Goal: Task Accomplishment & Management: Complete application form

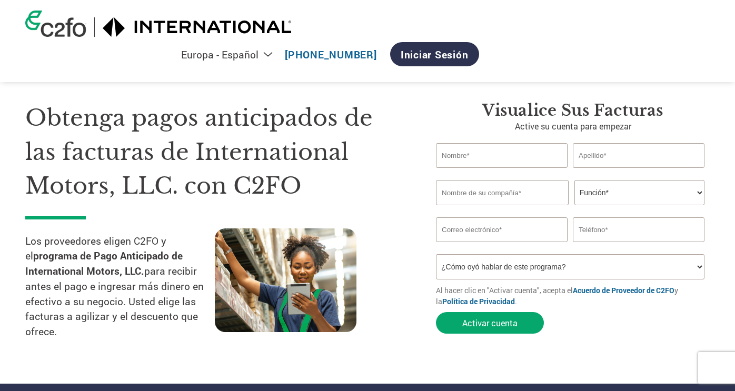
select select "es-ES"
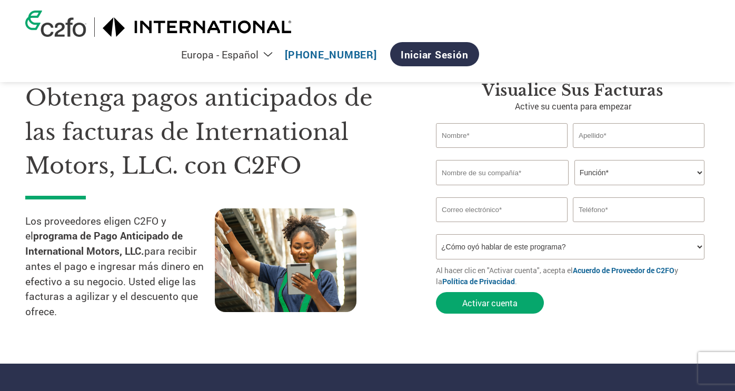
click at [524, 137] on input "text" at bounding box center [502, 135] width 132 height 25
type input "[PERSON_NAME]"
click at [511, 179] on input "text" at bounding box center [502, 172] width 133 height 25
type input "ACCOMS LATAM SAPI DE CV"
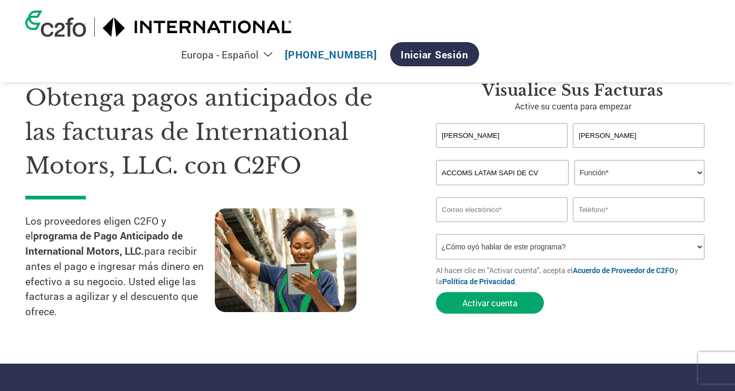
drag, startPoint x: 646, startPoint y: 153, endPoint x: 645, endPoint y: 166, distance: 12.7
click at [646, 153] on div "Invalid last name or last name is too long" at bounding box center [638, 152] width 132 height 7
click at [645, 166] on select "Función* Director financiero Interventor Gestor de créditos Director de finanza…" at bounding box center [639, 172] width 130 height 25
select select "OTHER"
click at [537, 210] on input "email" at bounding box center [502, 209] width 132 height 25
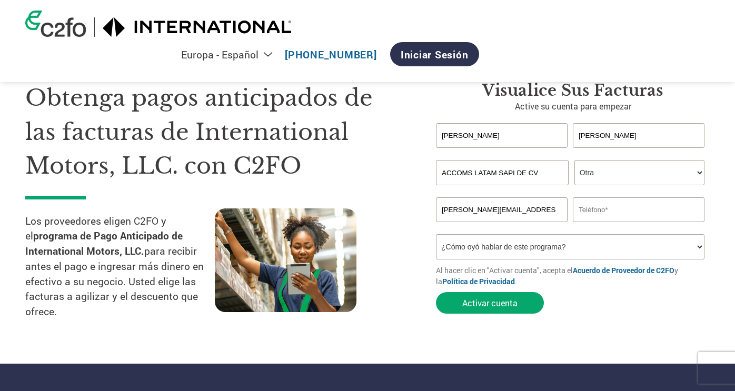
type input "[PERSON_NAME][EMAIL_ADDRESS][PERSON_NAME][DOMAIN_NAME]"
click at [647, 207] on input "text" at bounding box center [638, 209] width 132 height 25
paste input "55 3248 9389"
type input "55 3248 9389"
click at [528, 244] on select "¿Cómo oyó hablar de este programa? Recibió una carta Correo electrónico Redes s…" at bounding box center [570, 246] width 268 height 25
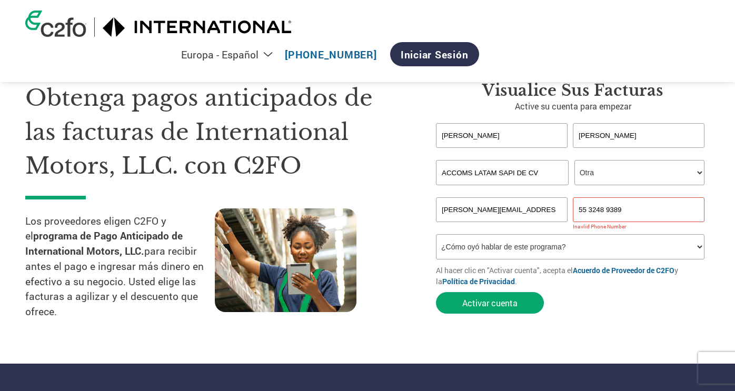
select select "Email"
click at [504, 308] on button "Activar cuenta" at bounding box center [490, 303] width 108 height 22
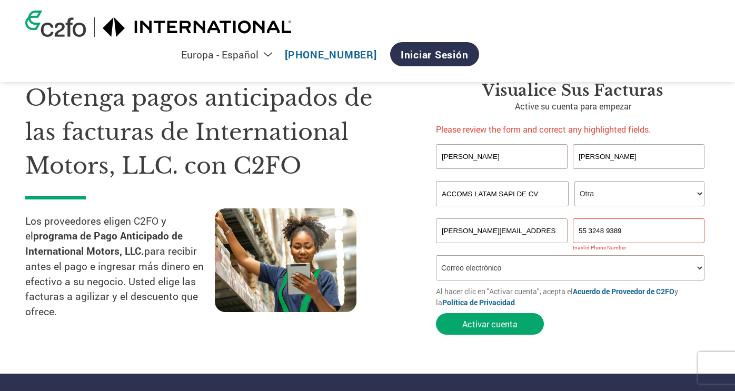
click at [589, 233] on input "55 3248 9389" at bounding box center [638, 230] width 132 height 25
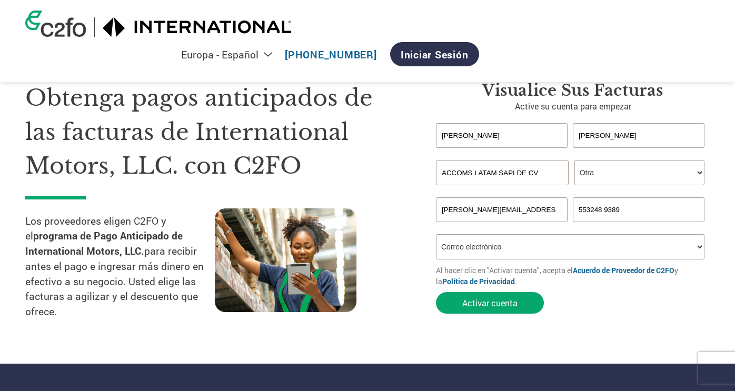
click at [603, 210] on input "553248 9389" at bounding box center [638, 209] width 132 height 25
type input "5532489389"
click at [504, 312] on button "Activar cuenta" at bounding box center [490, 303] width 108 height 22
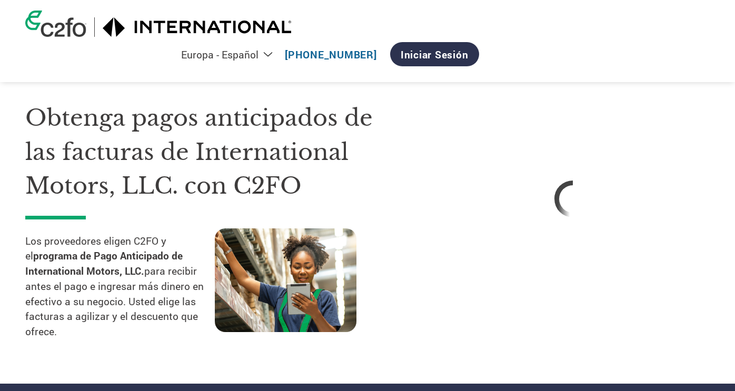
select select "es-ES"
